Goal: Use online tool/utility

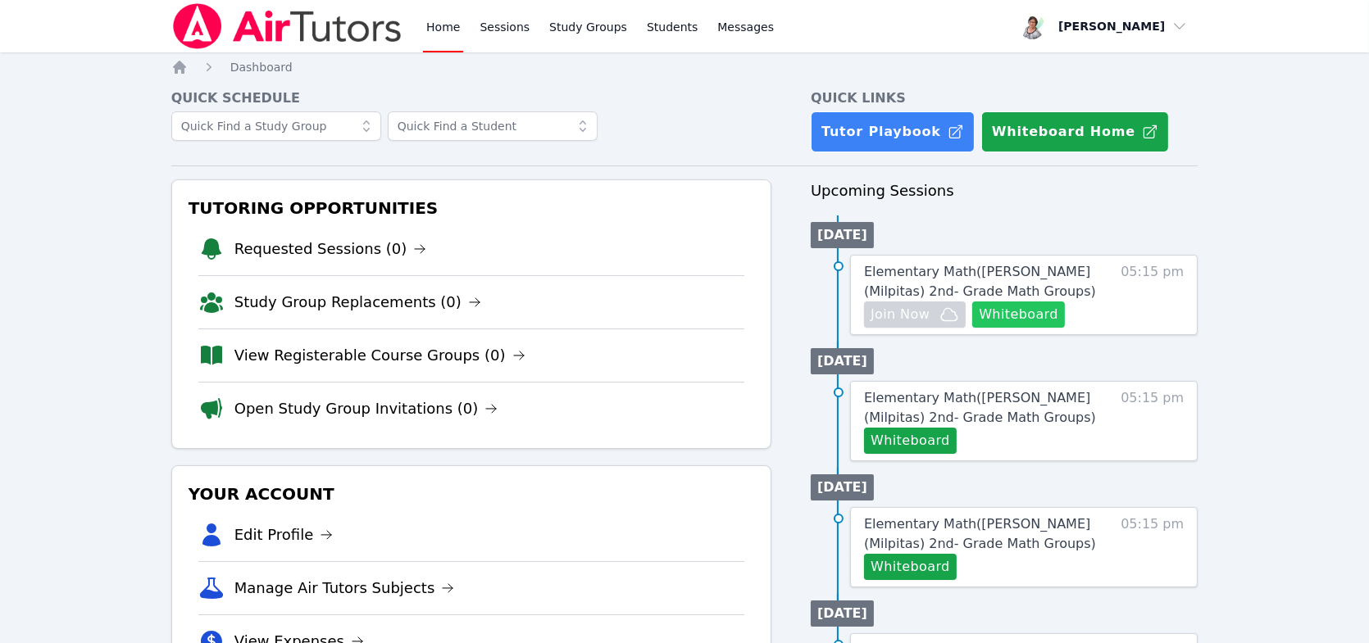
click at [737, 313] on button "Whiteboard" at bounding box center [1018, 315] width 93 height 26
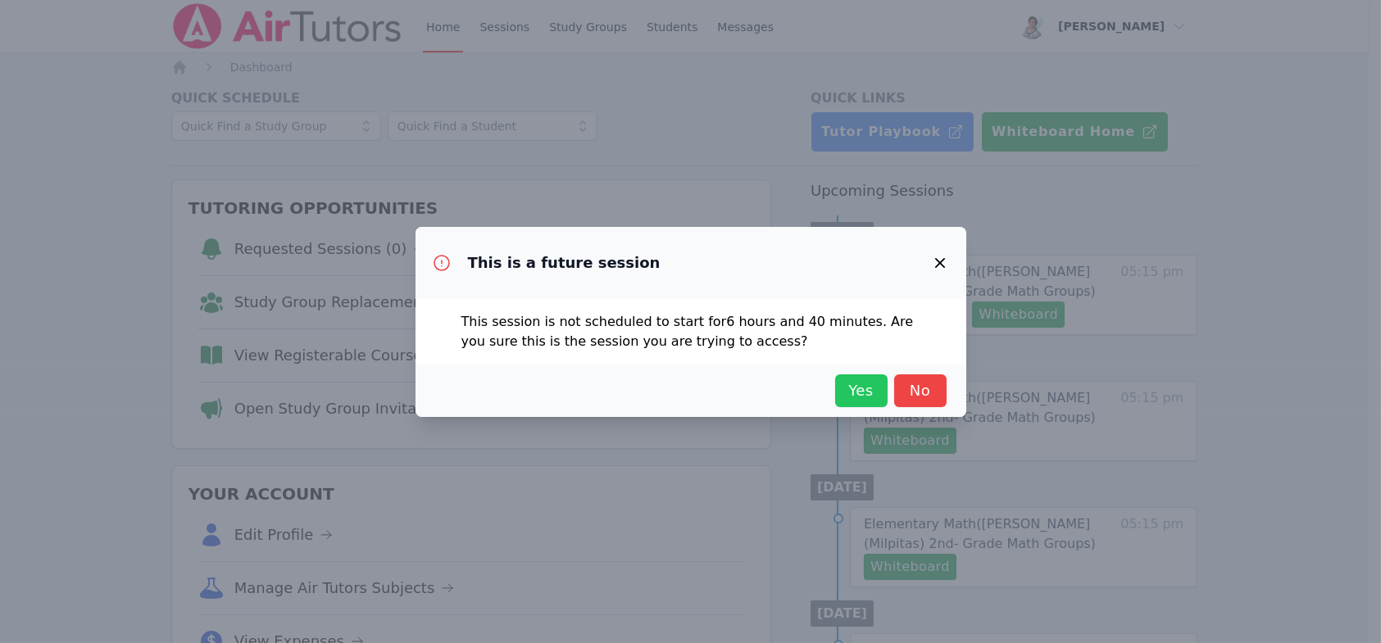
click at [737, 389] on button "Yes" at bounding box center [861, 391] width 52 height 33
